Goal: Navigation & Orientation: Find specific page/section

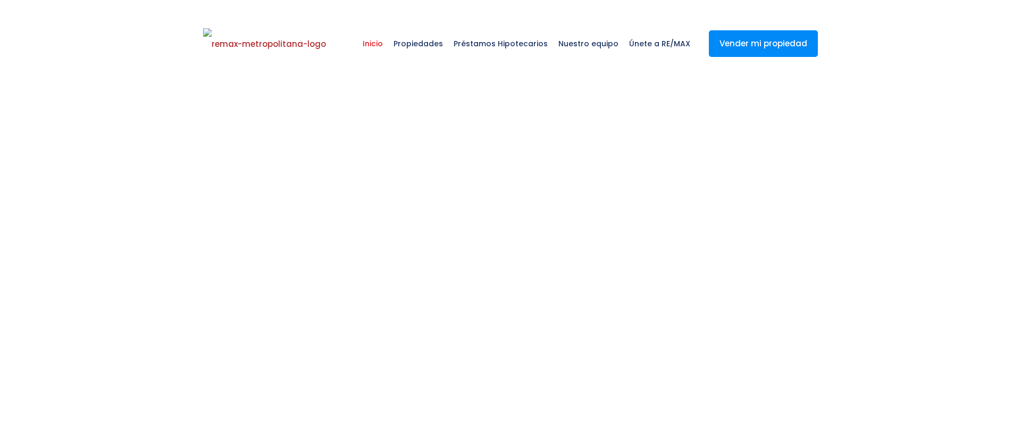
select select
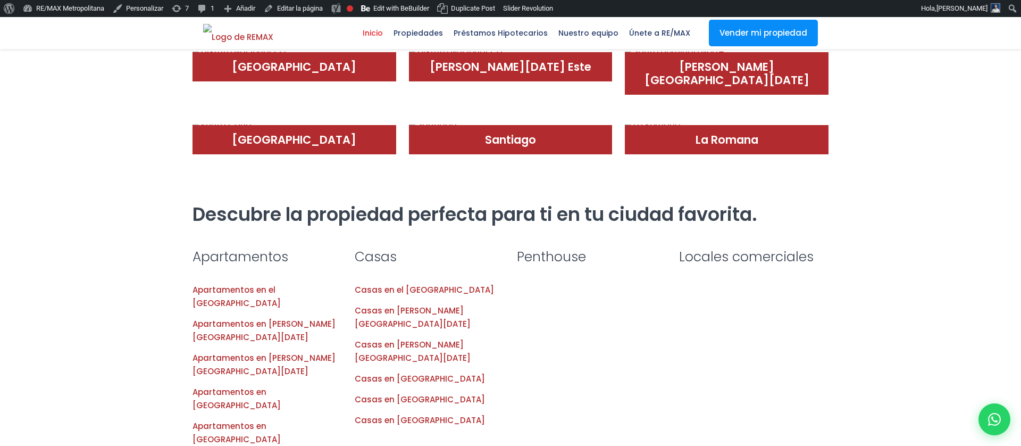
scroll to position [783, 0]
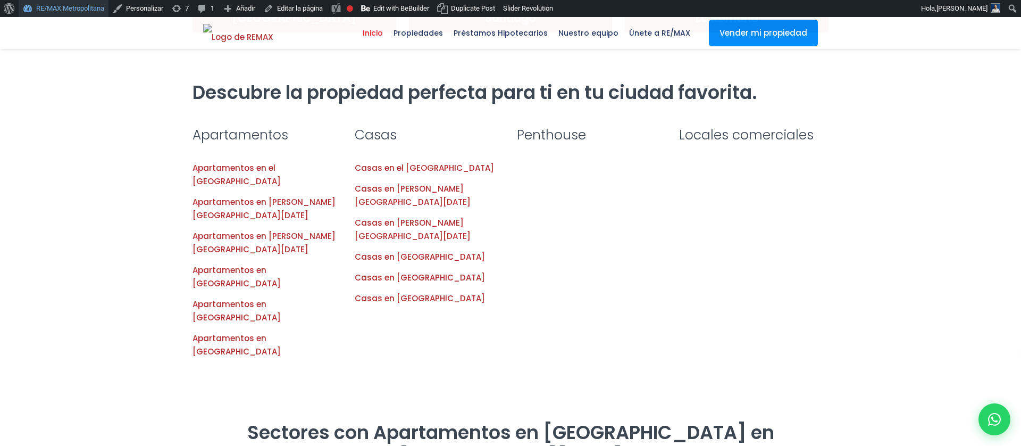
click at [64, 12] on link "RE/MAX Metropolitana" at bounding box center [64, 8] width 90 height 17
